Goal: Task Accomplishment & Management: Complete application form

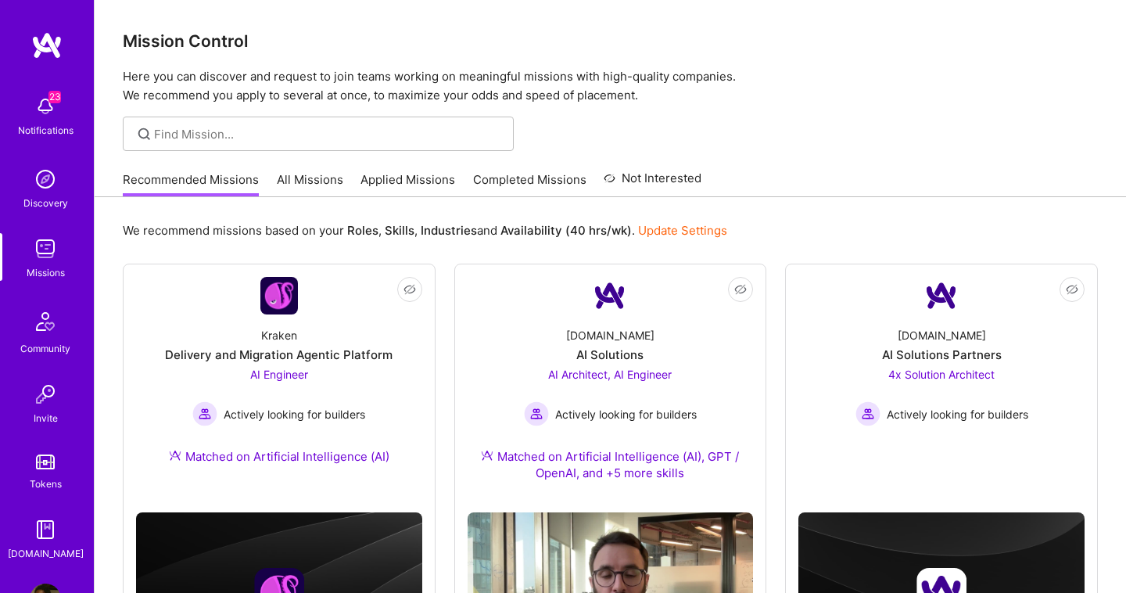
click at [313, 184] on link "All Missions" at bounding box center [310, 184] width 66 height 26
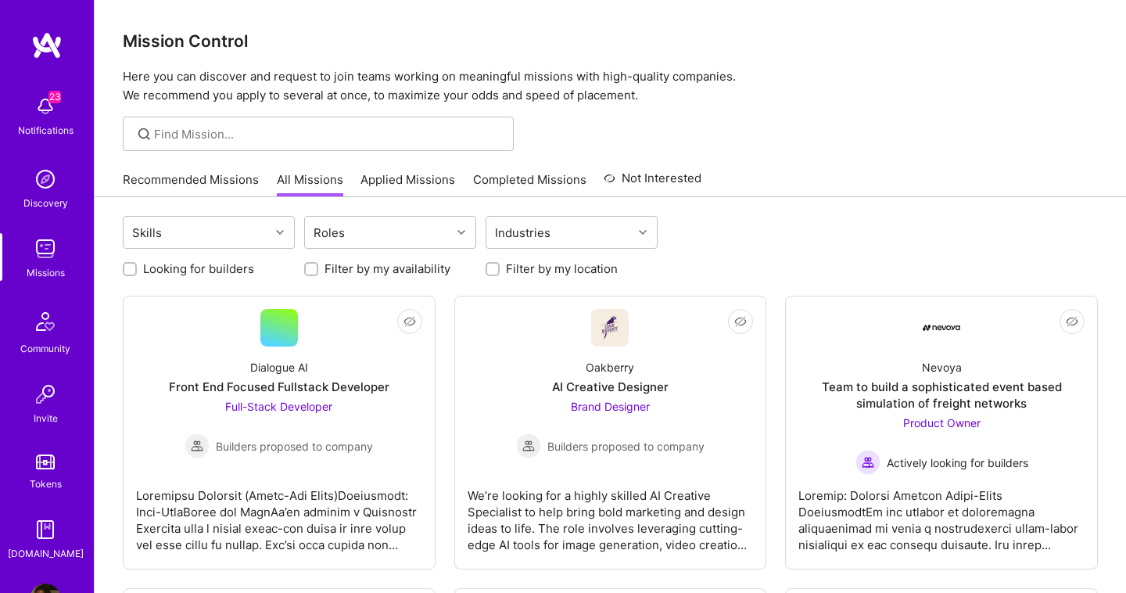
click at [379, 195] on link "Applied Missions" at bounding box center [407, 184] width 95 height 26
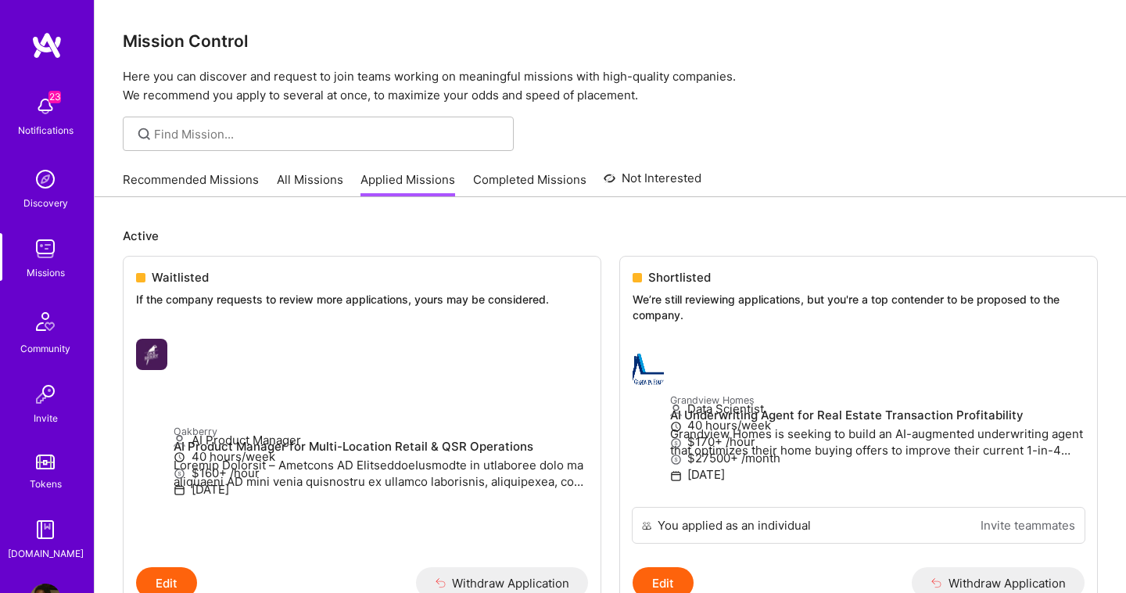
click at [304, 168] on div "Recommended Missions All Missions Applied Missions Completed Missions Not Inter…" at bounding box center [412, 180] width 579 height 34
click at [303, 187] on link "All Missions" at bounding box center [310, 184] width 66 height 26
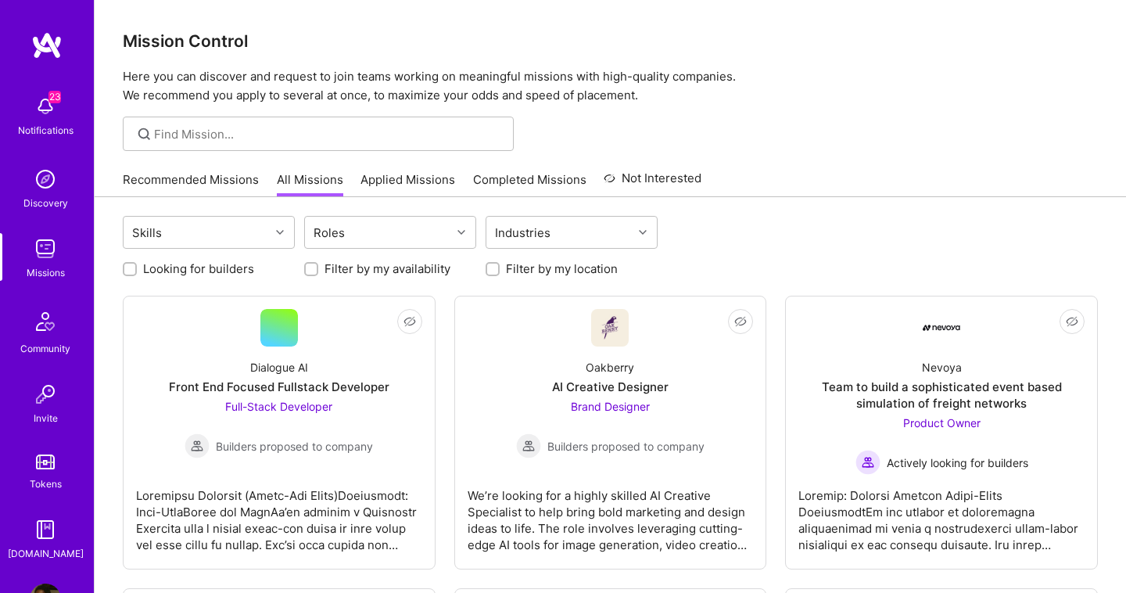
click at [303, 181] on link "All Missions" at bounding box center [310, 184] width 66 height 26
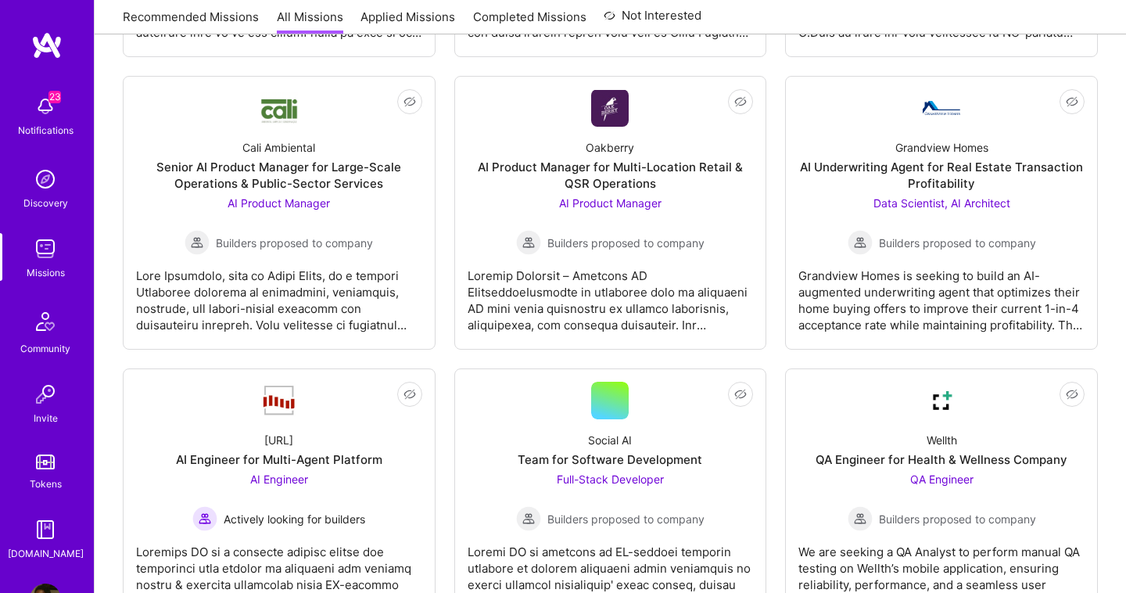
scroll to position [804, 0]
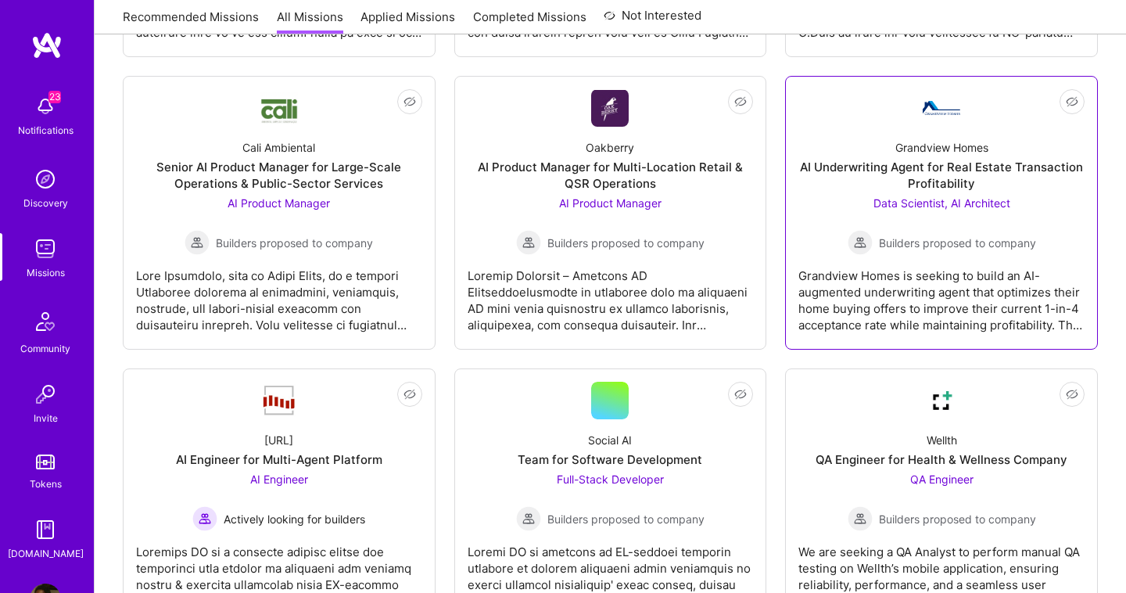
click at [908, 199] on span "Data Scientist, AI Architect" at bounding box center [941, 202] width 137 height 13
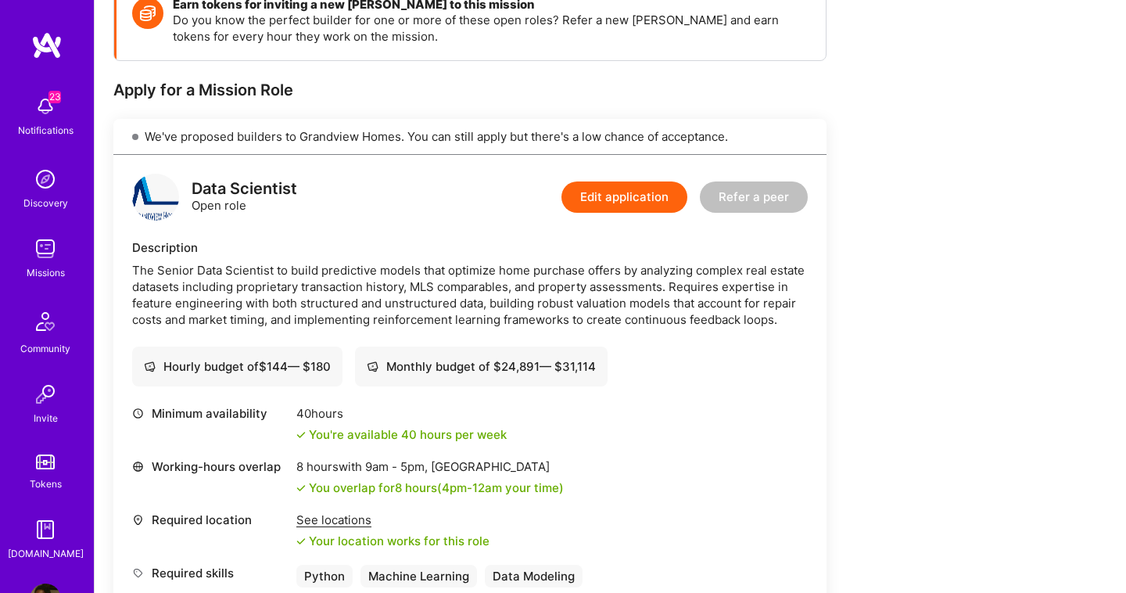
scroll to position [348, 0]
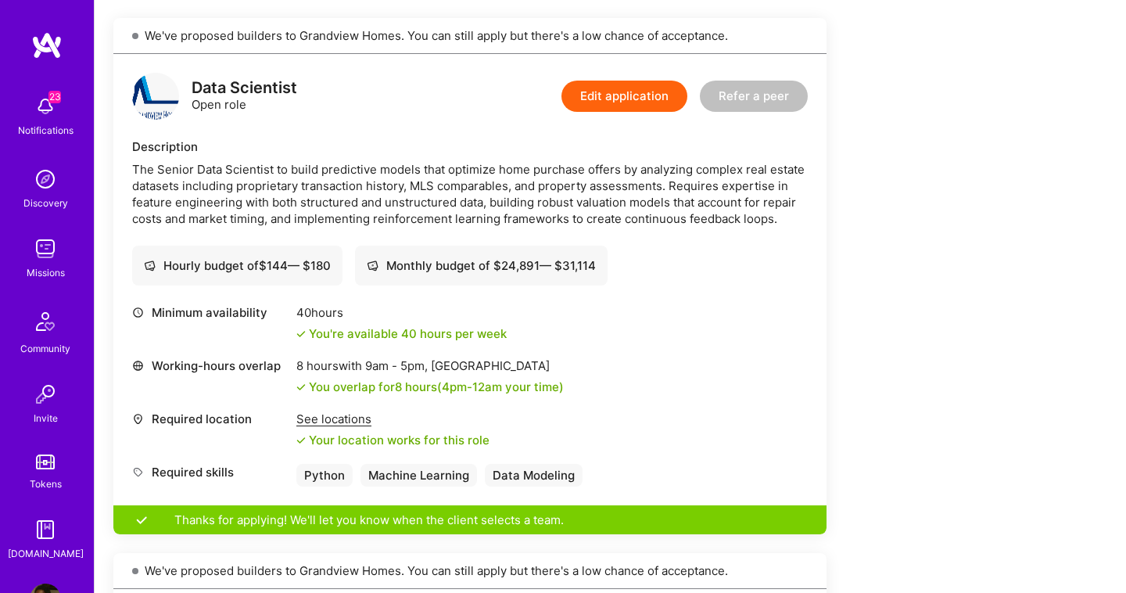
click at [632, 108] on button "Edit application" at bounding box center [624, 96] width 126 height 31
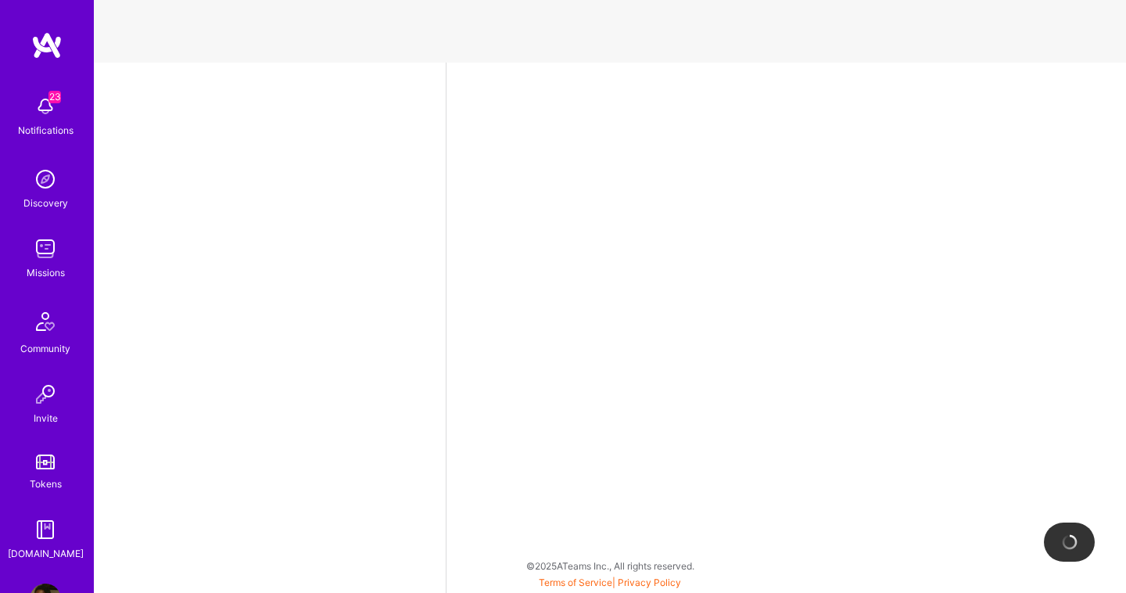
select select "NL"
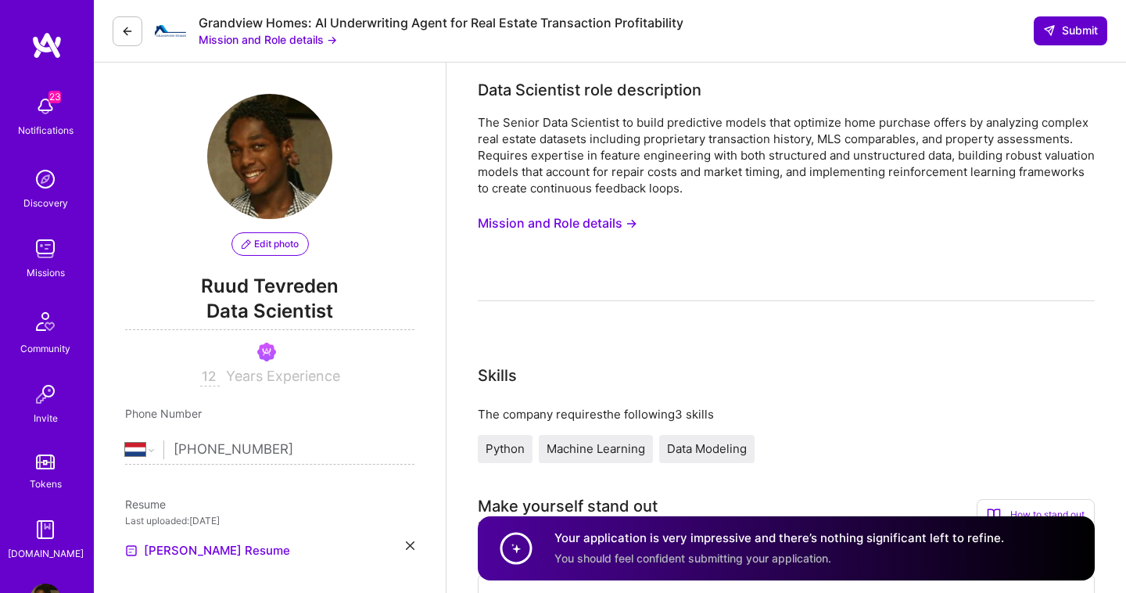
click at [1065, 39] on button "Submit" at bounding box center [1070, 30] width 73 height 28
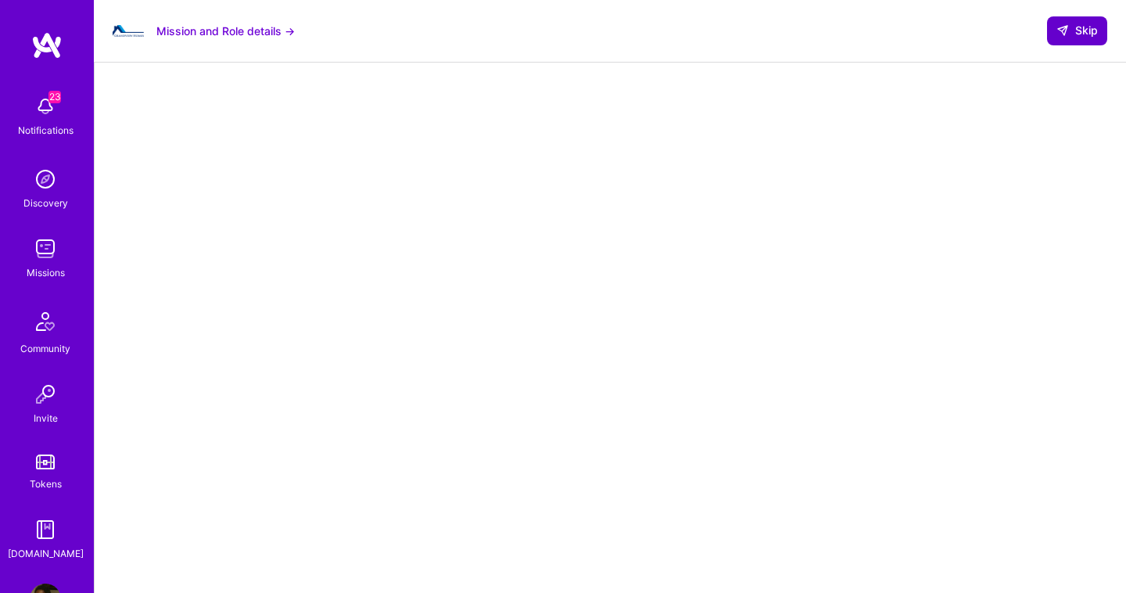
click at [1073, 27] on span "Skip" at bounding box center [1076, 31] width 41 height 16
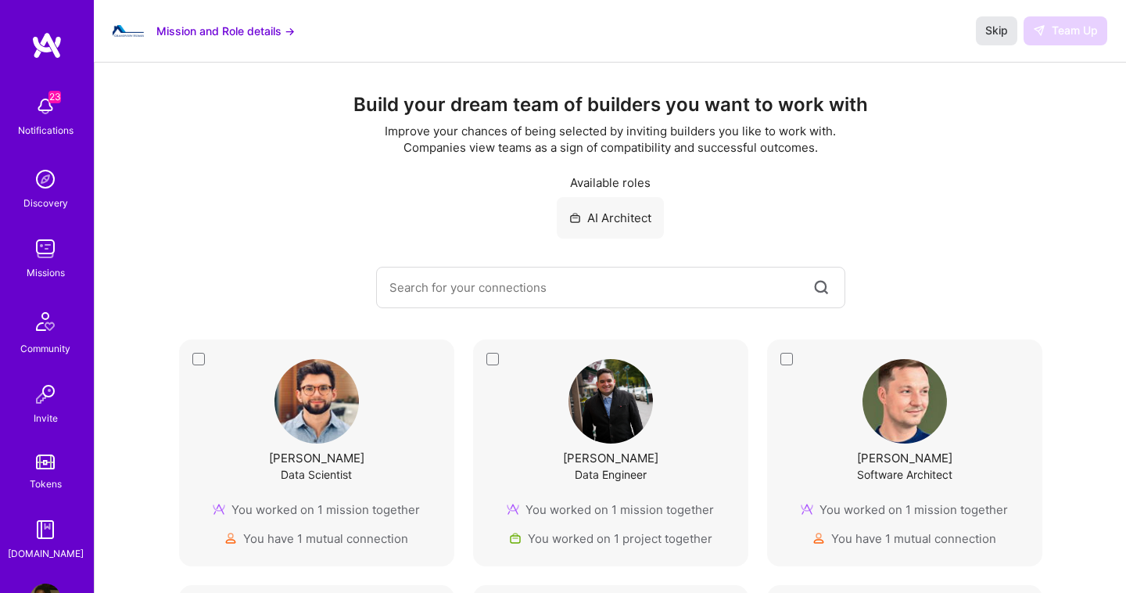
click at [1001, 34] on span "Skip" at bounding box center [996, 31] width 23 height 16
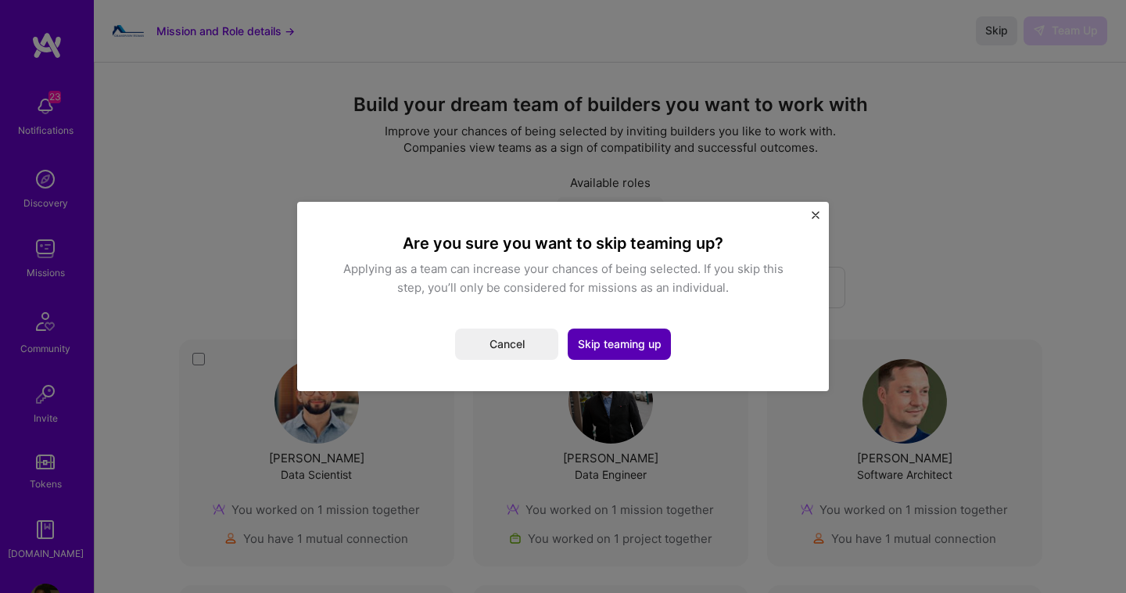
click at [607, 349] on button "Skip teaming up" at bounding box center [619, 343] width 103 height 31
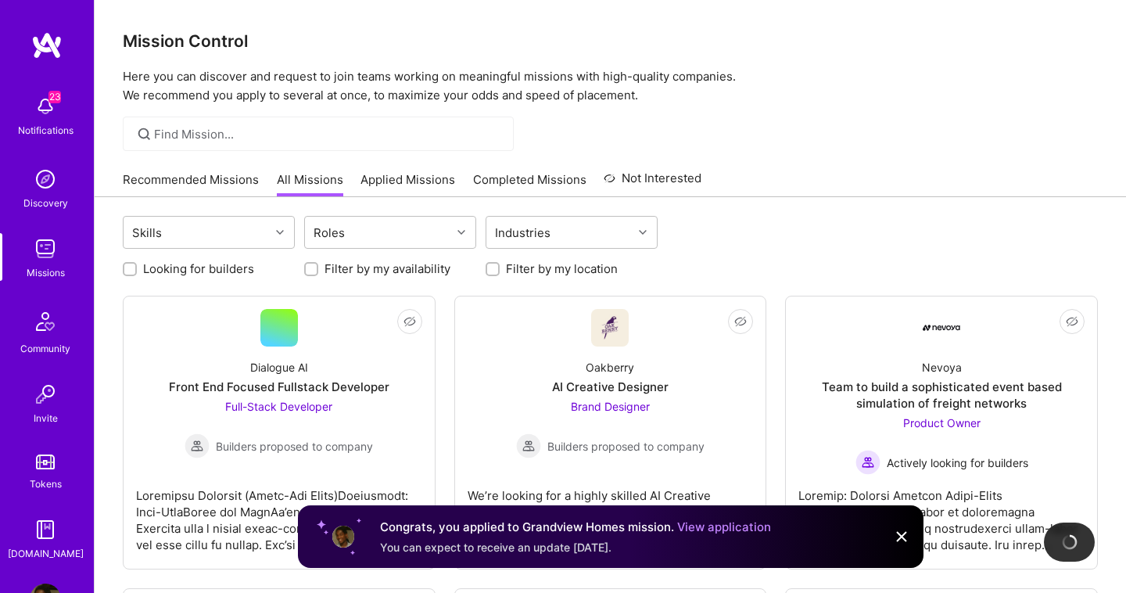
click at [412, 177] on link "Applied Missions" at bounding box center [407, 184] width 95 height 26
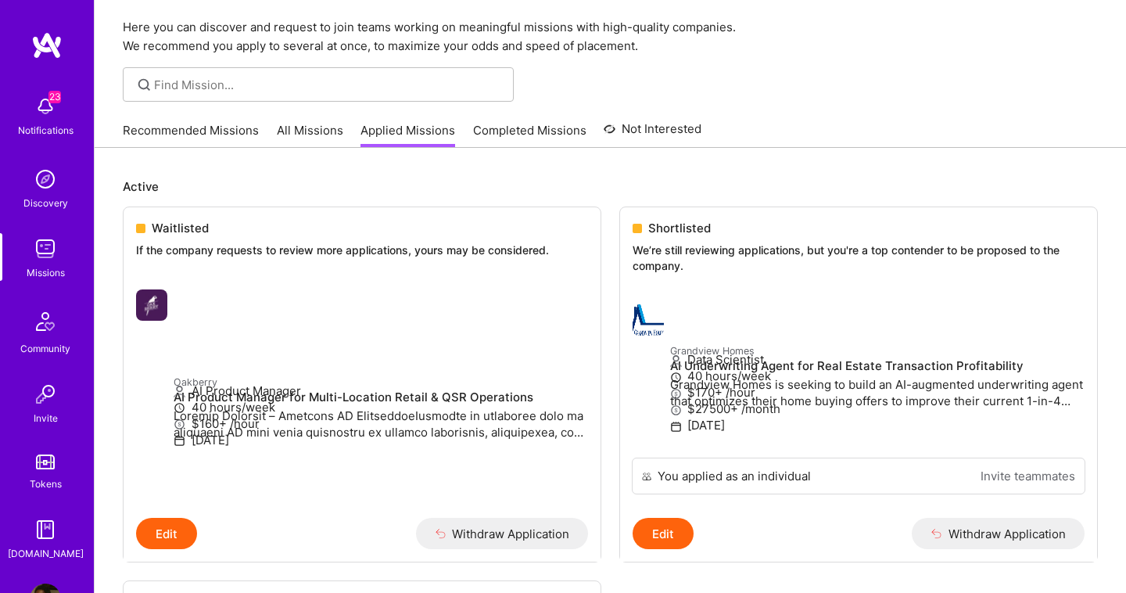
scroll to position [51, 0]
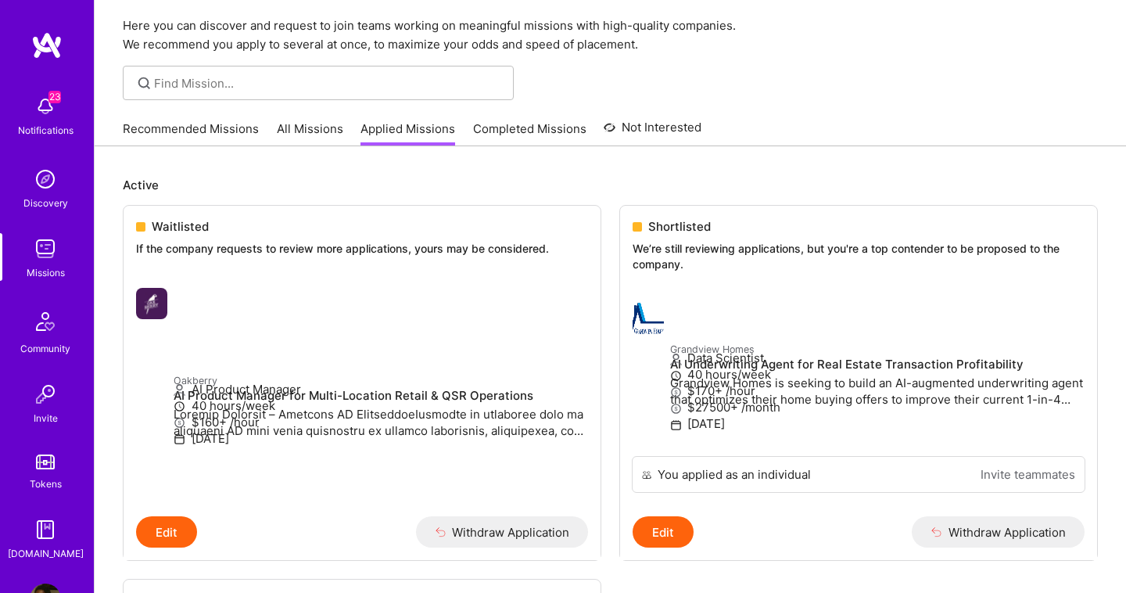
click at [213, 132] on link "Recommended Missions" at bounding box center [191, 133] width 136 height 26
